Goal: Task Accomplishment & Management: Manage account settings

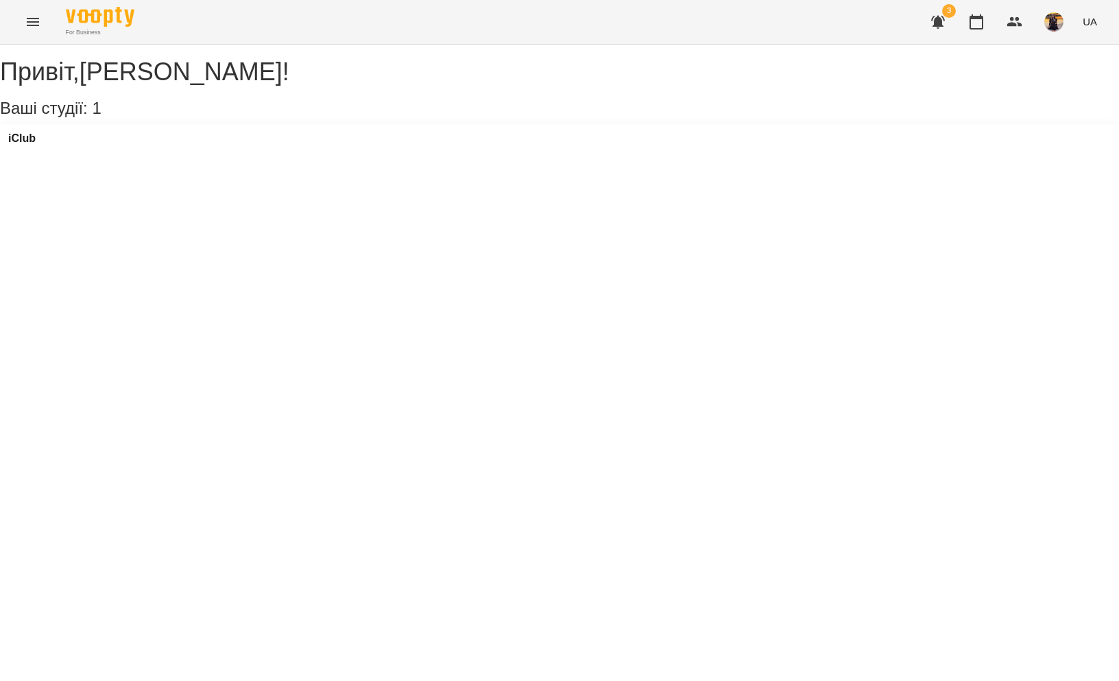
click at [32, 26] on icon "Menu" at bounding box center [33, 22] width 16 height 16
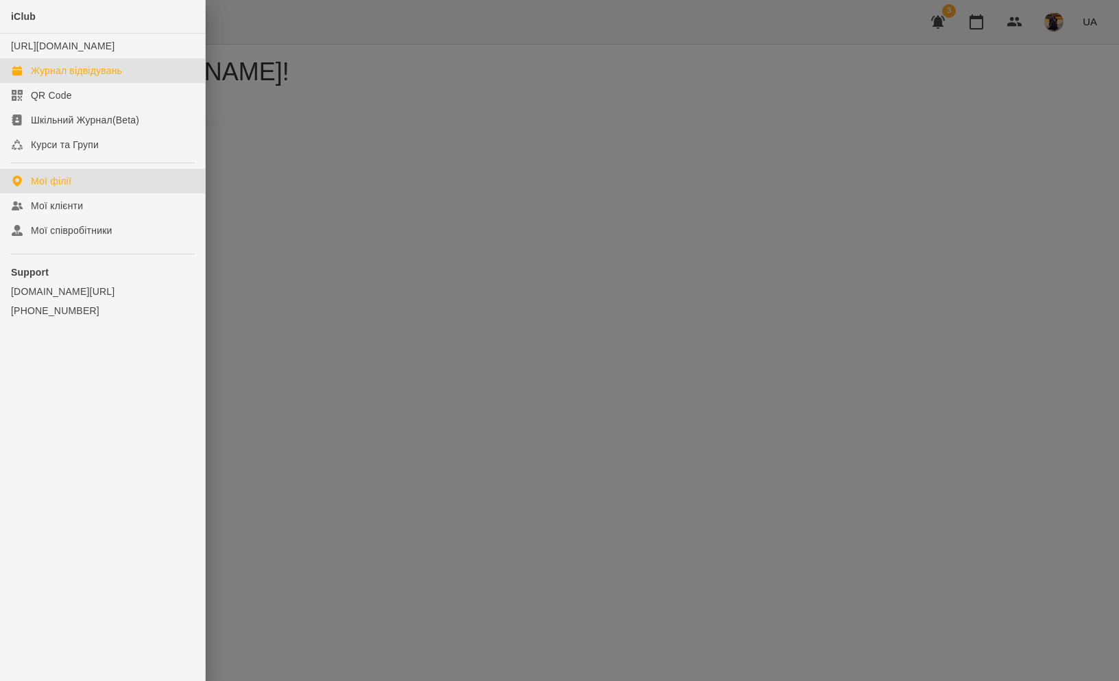
click at [49, 77] on div "Журнал відвідувань" at bounding box center [76, 71] width 91 height 14
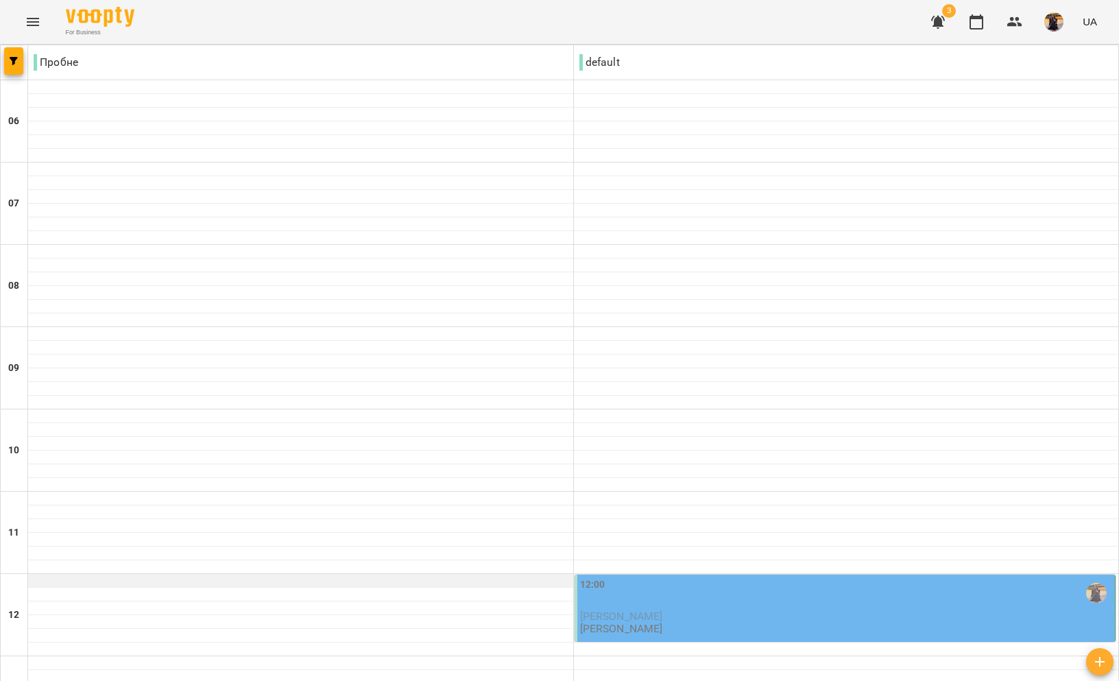
scroll to position [367, 0]
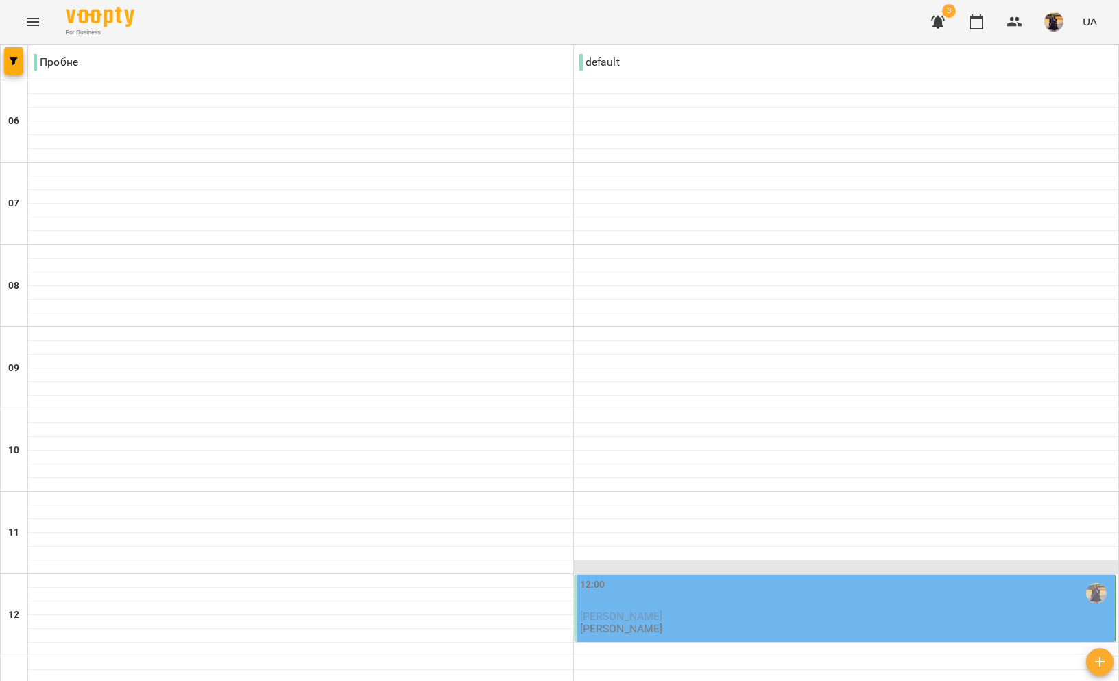
click at [677, 560] on div at bounding box center [846, 567] width 545 height 14
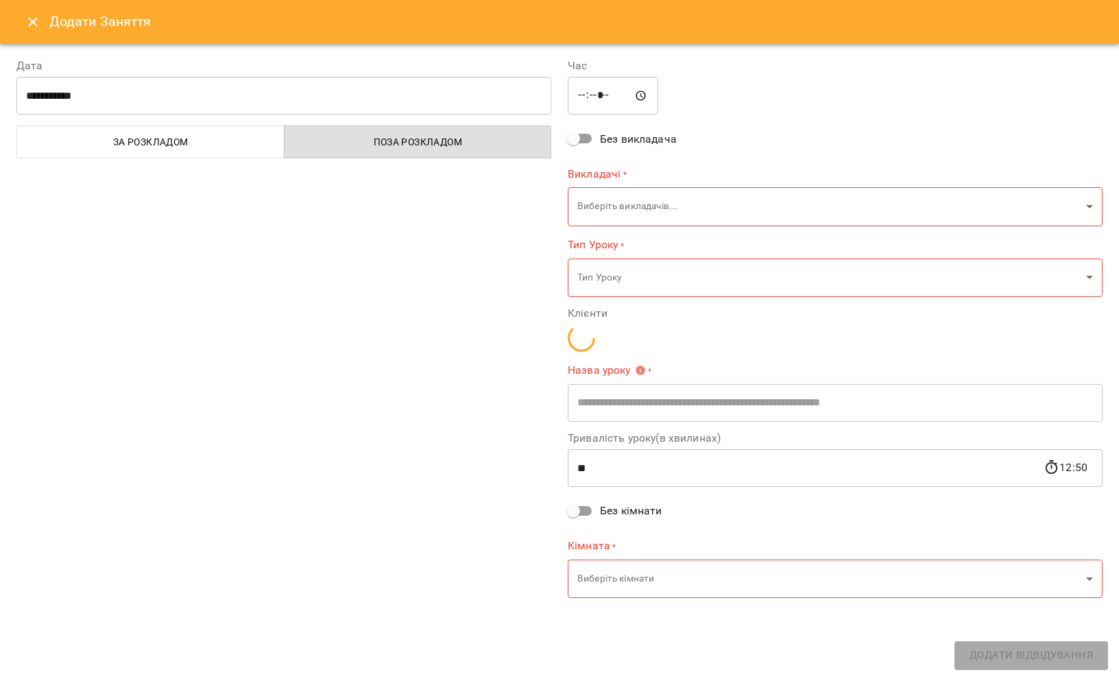
type input "**********"
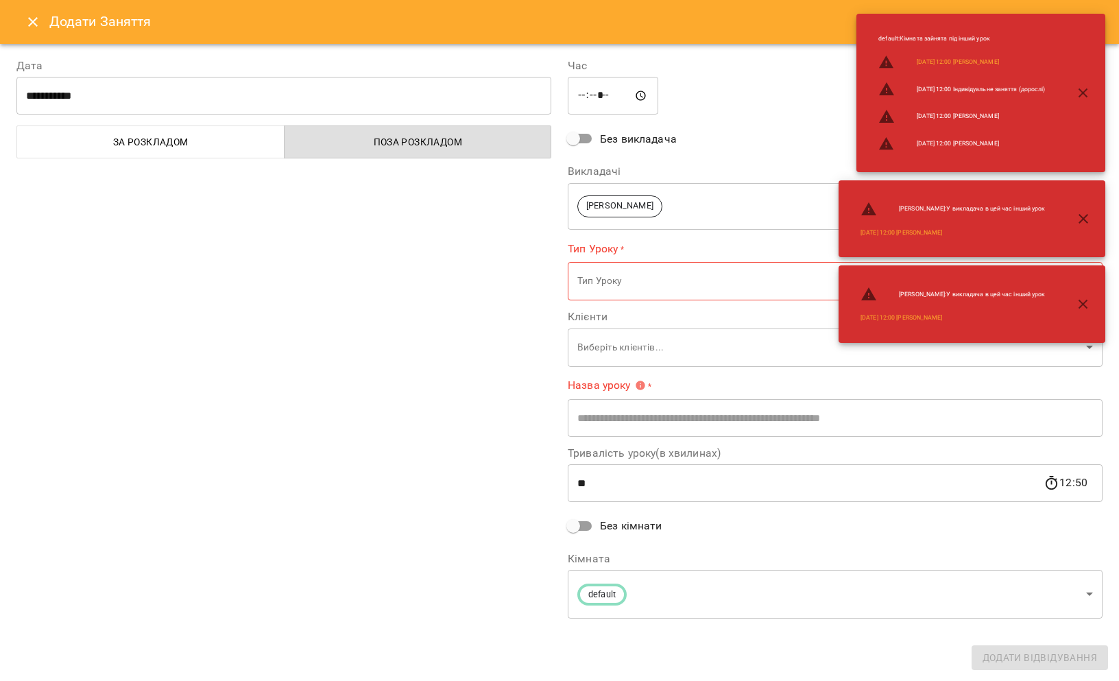
click at [28, 22] on icon "Close" at bounding box center [33, 22] width 16 height 16
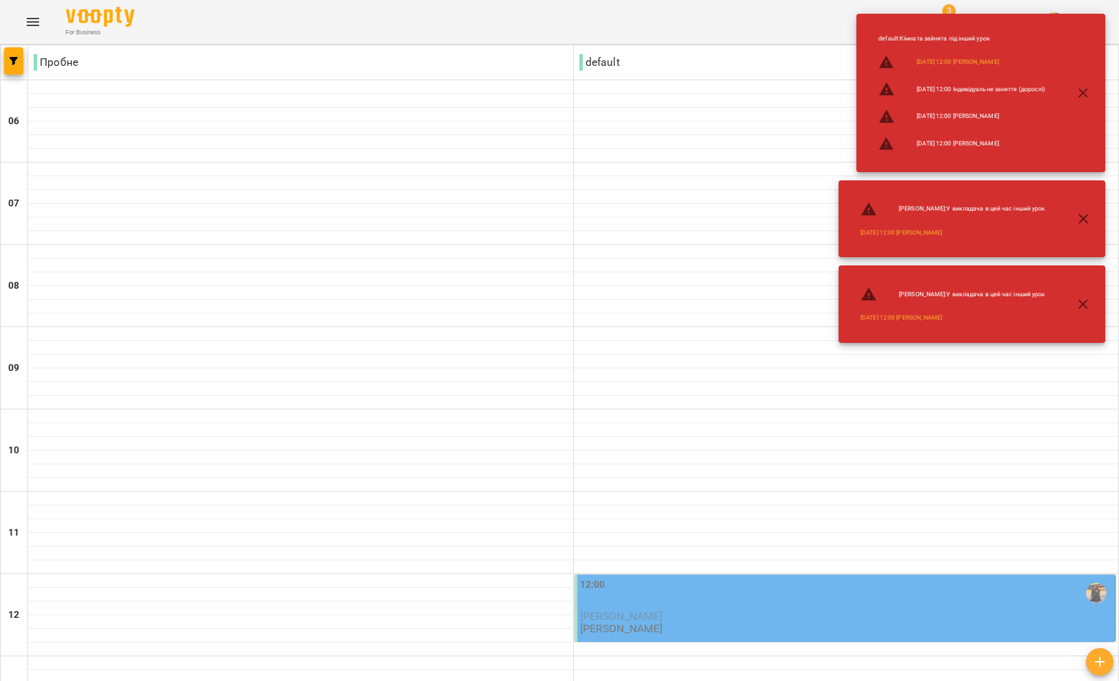
click at [601, 577] on div "12:00" at bounding box center [592, 593] width 25 height 32
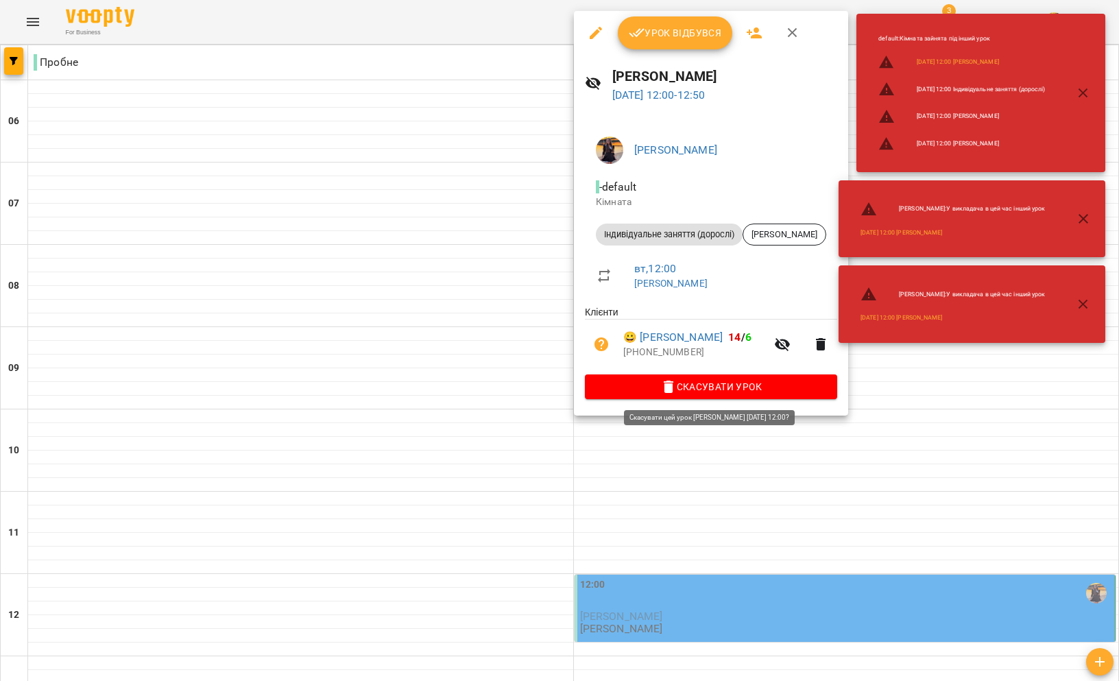
click at [639, 389] on span "Скасувати Урок" at bounding box center [711, 386] width 230 height 16
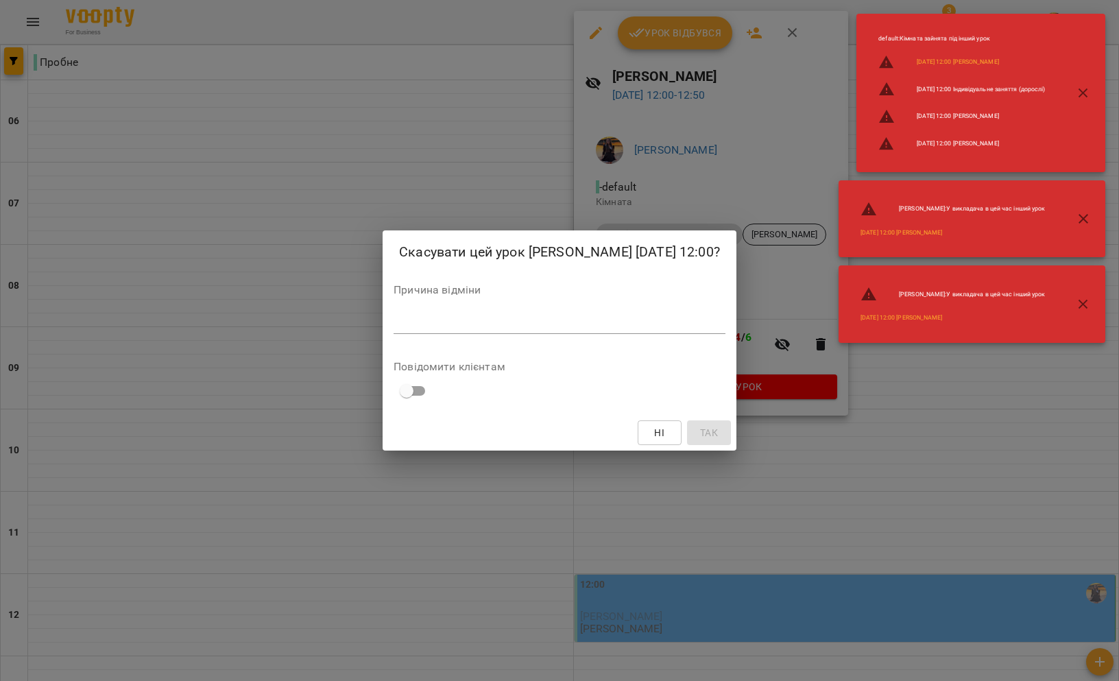
click at [537, 326] on textarea at bounding box center [559, 322] width 332 height 13
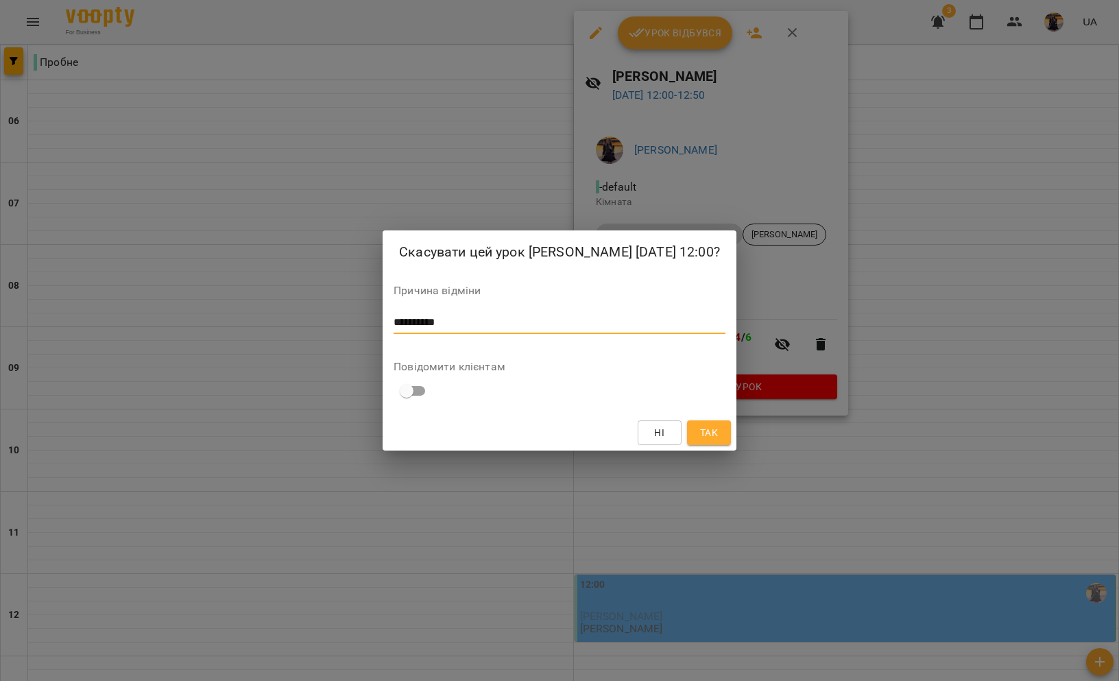
type textarea "**********"
click at [703, 434] on span "Так" at bounding box center [709, 432] width 18 height 16
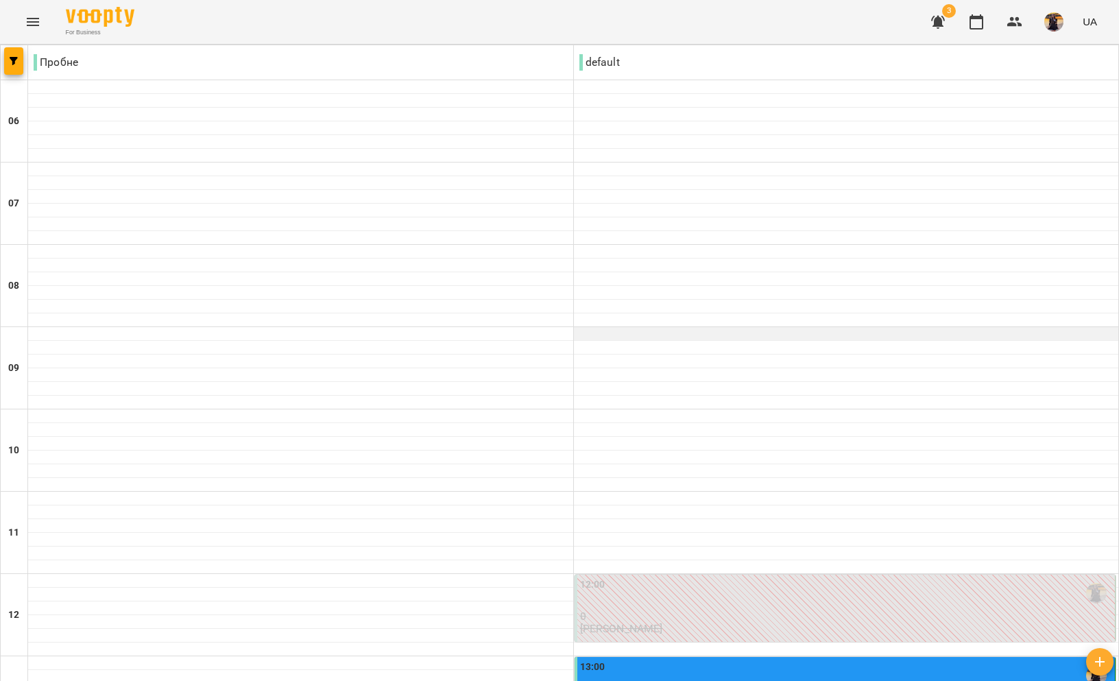
scroll to position [442, 0]
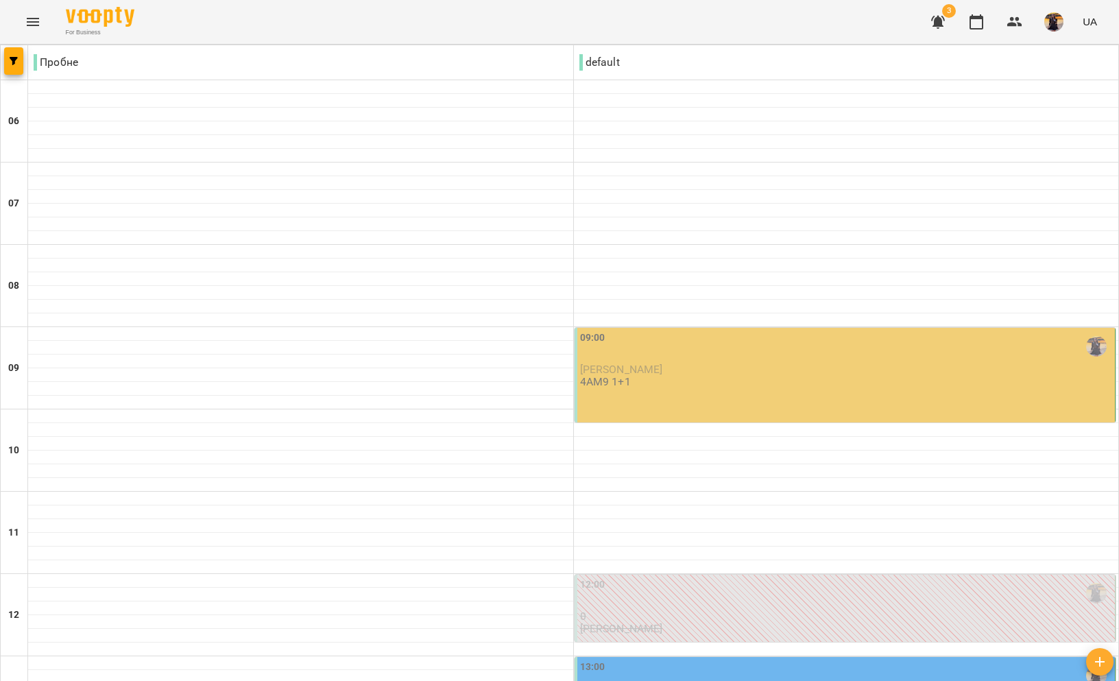
scroll to position [0, 0]
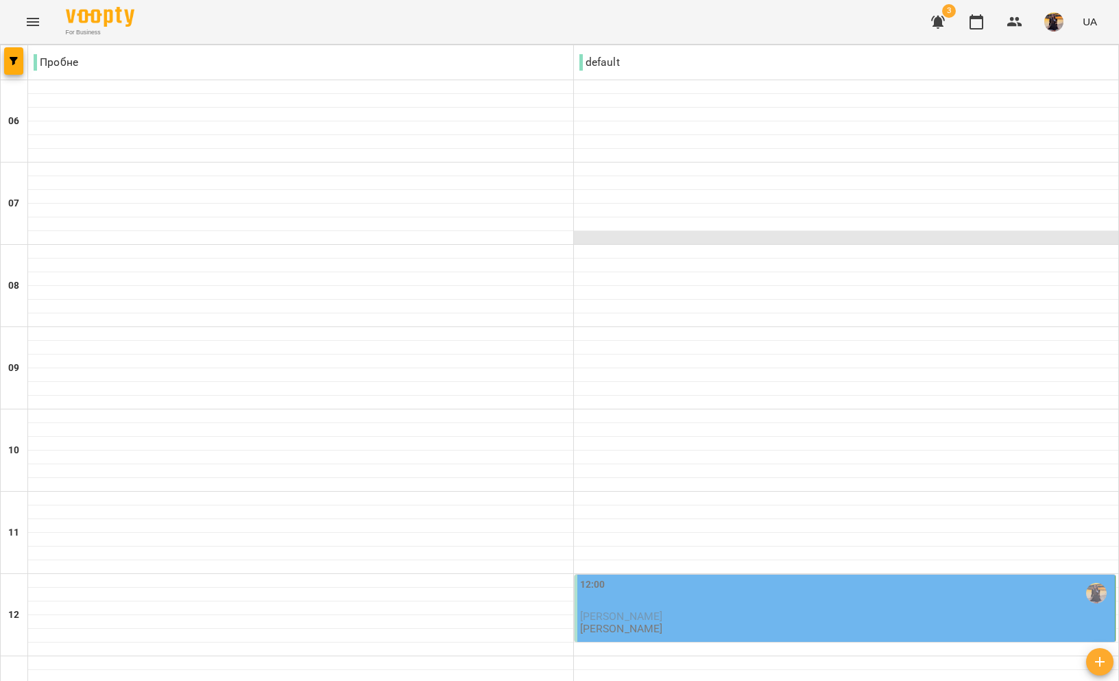
scroll to position [323, 0]
click at [668, 577] on div "12:00" at bounding box center [846, 593] width 533 height 32
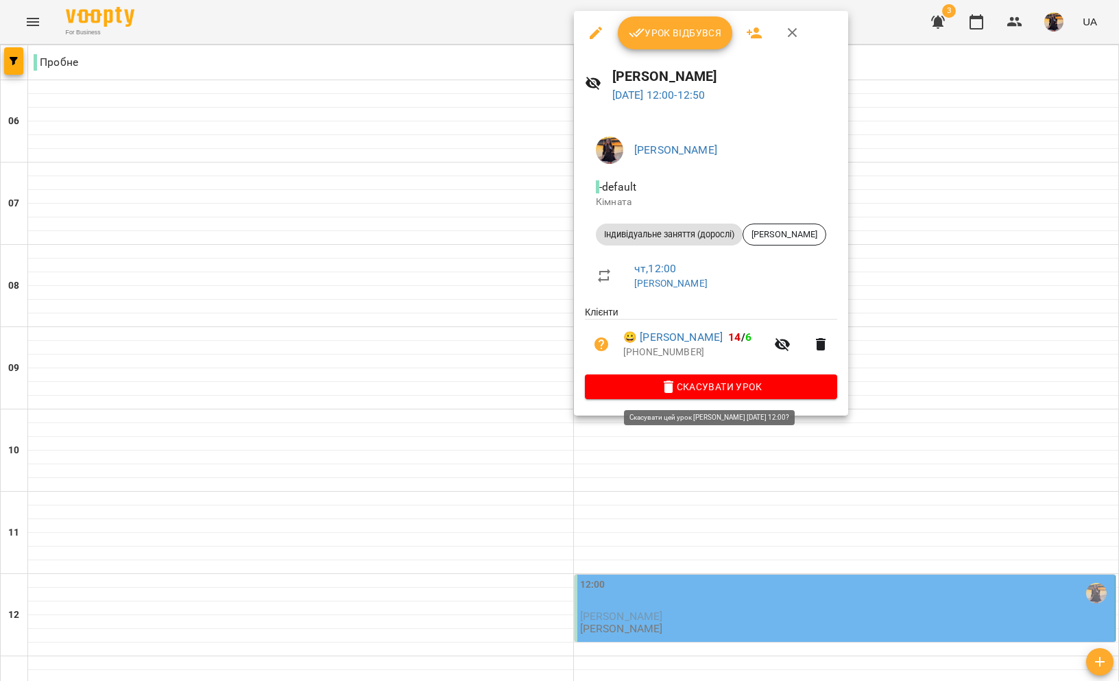
click at [668, 391] on icon "button" at bounding box center [668, 386] width 10 height 12
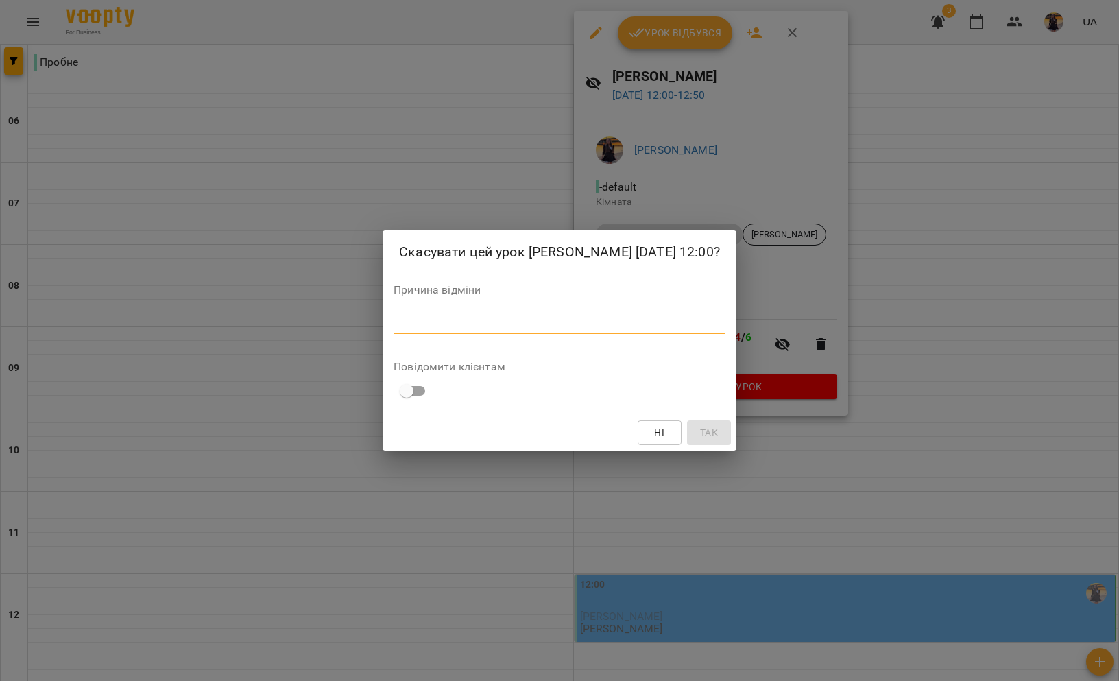
click at [504, 321] on textarea at bounding box center [559, 322] width 332 height 13
type textarea "**********"
click at [709, 432] on span "Так" at bounding box center [709, 432] width 18 height 16
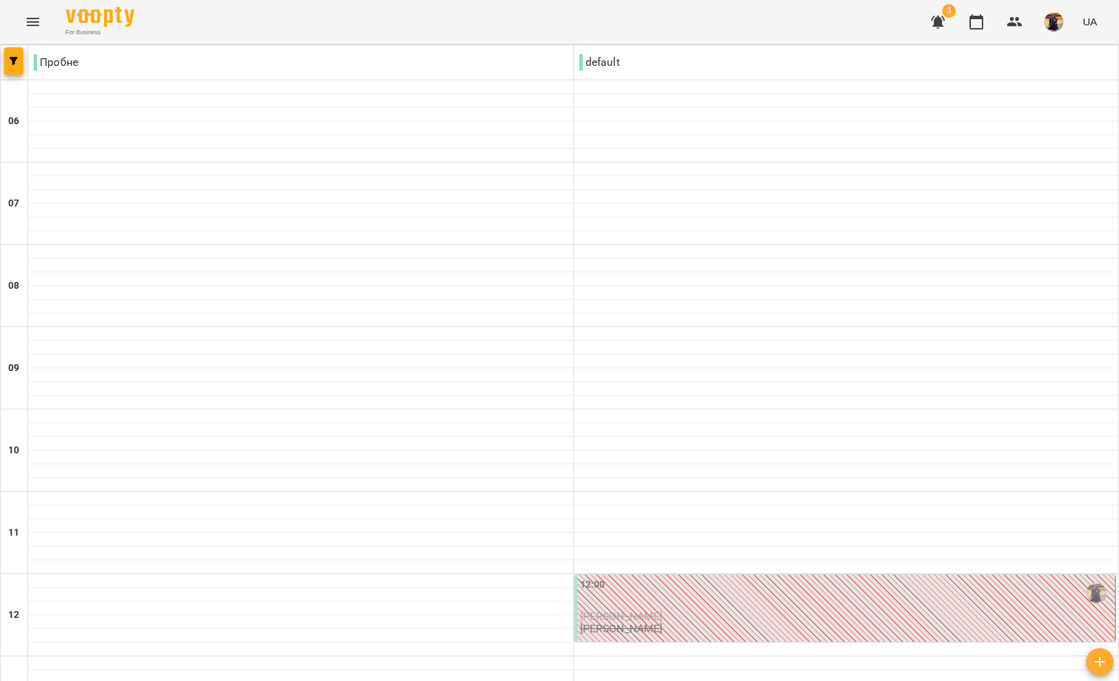
scroll to position [0, 0]
click at [949, 18] on span "3" at bounding box center [937, 21] width 33 height 33
click at [937, 25] on icon "button" at bounding box center [938, 22] width 14 height 13
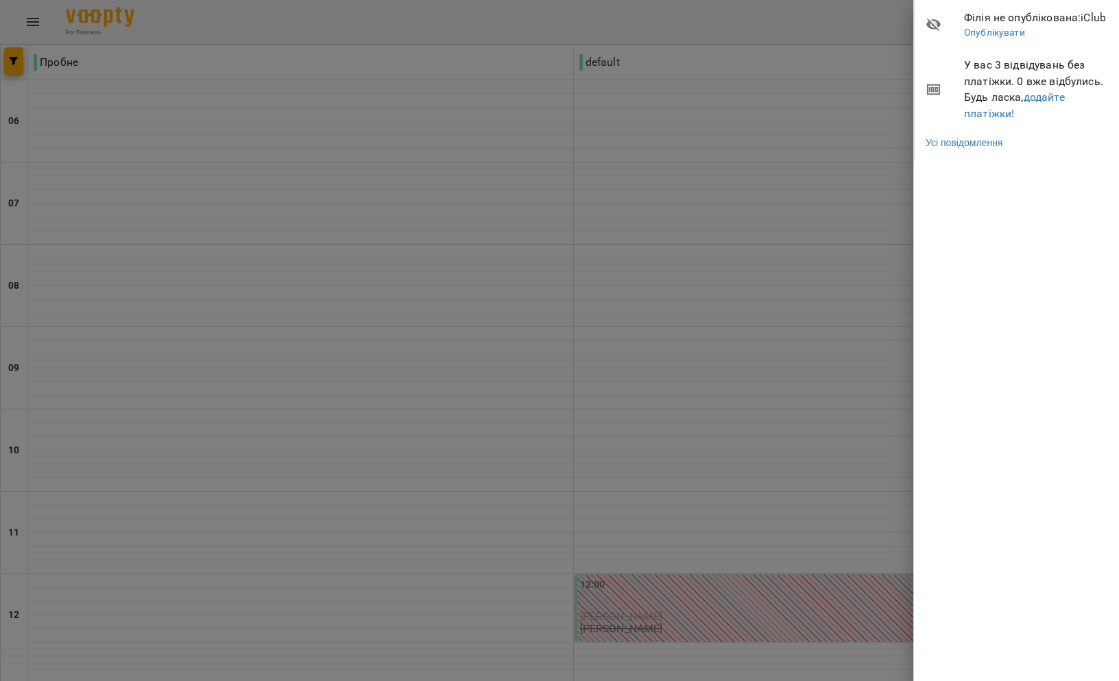
click at [833, 104] on div at bounding box center [559, 340] width 1119 height 681
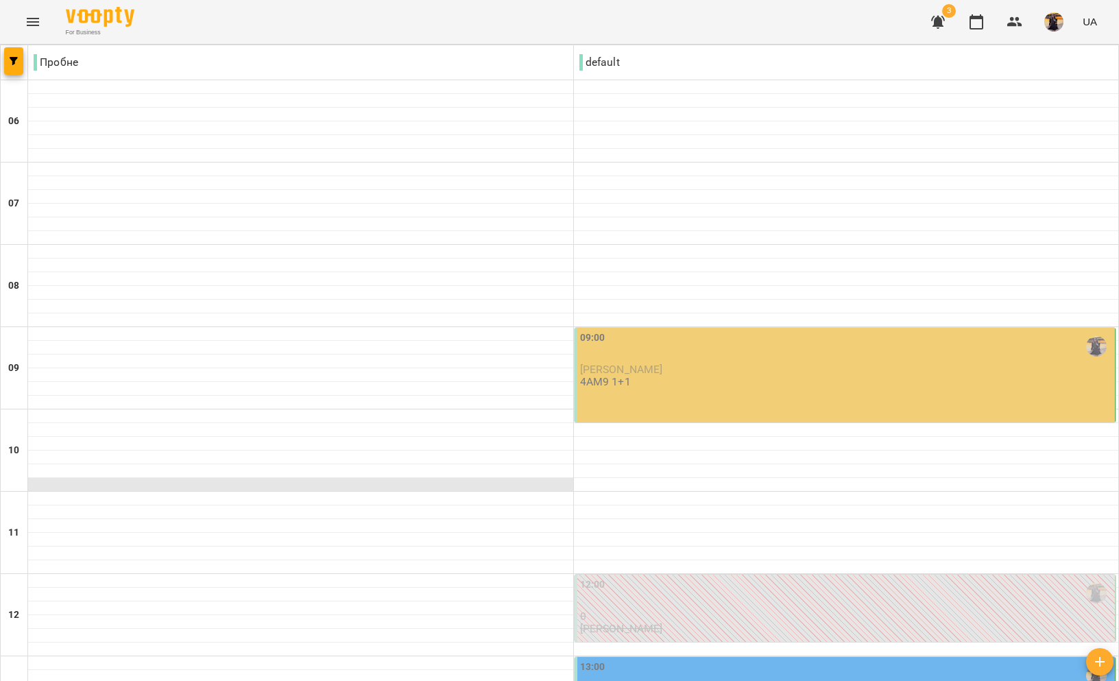
scroll to position [117, 0]
click at [620, 376] on p "4АМ9 1+1" at bounding box center [605, 382] width 51 height 12
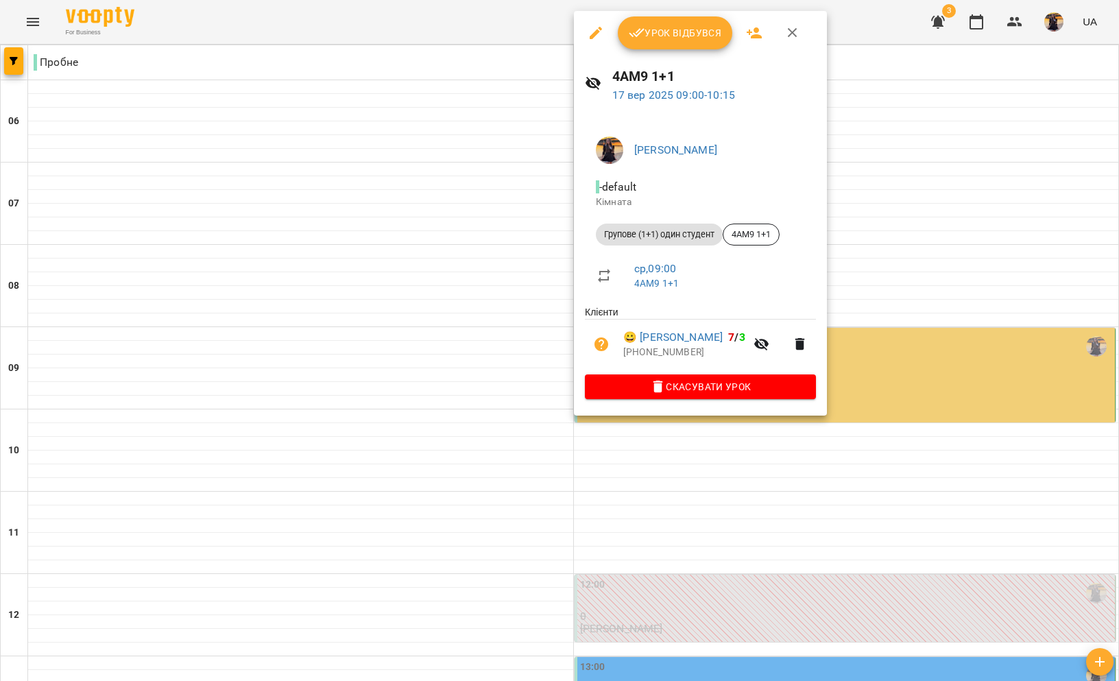
click at [661, 37] on span "Урок відбувся" at bounding box center [675, 33] width 93 height 16
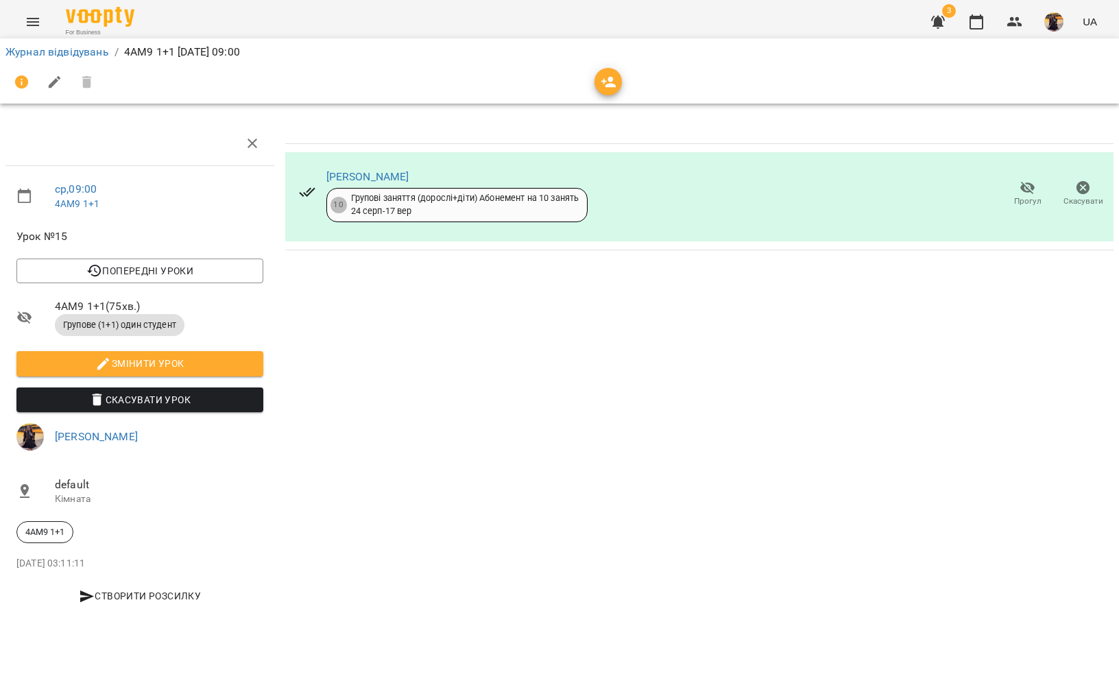
click at [334, 169] on div "[PERSON_NAME]" at bounding box center [457, 177] width 262 height 16
click at [342, 182] on link "[PERSON_NAME]" at bounding box center [367, 176] width 83 height 13
click at [85, 52] on link "Журнал відвідувань" at bounding box center [56, 51] width 103 height 13
